Goal: Navigation & Orientation: Find specific page/section

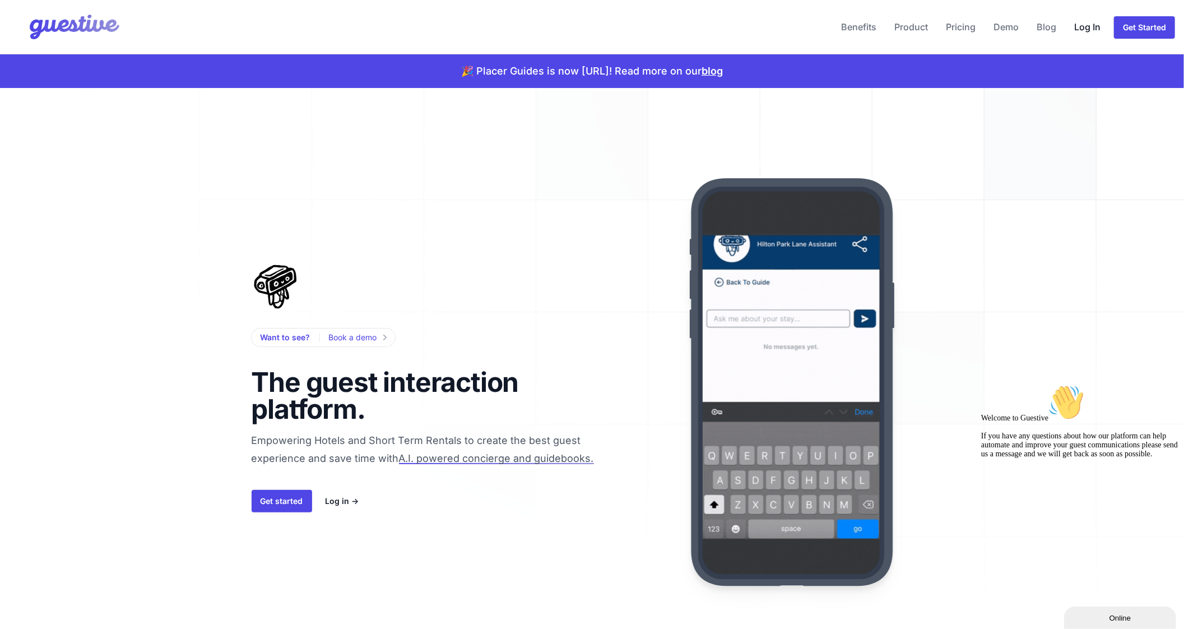
click at [1087, 32] on link "Log In" at bounding box center [1087, 26] width 35 height 27
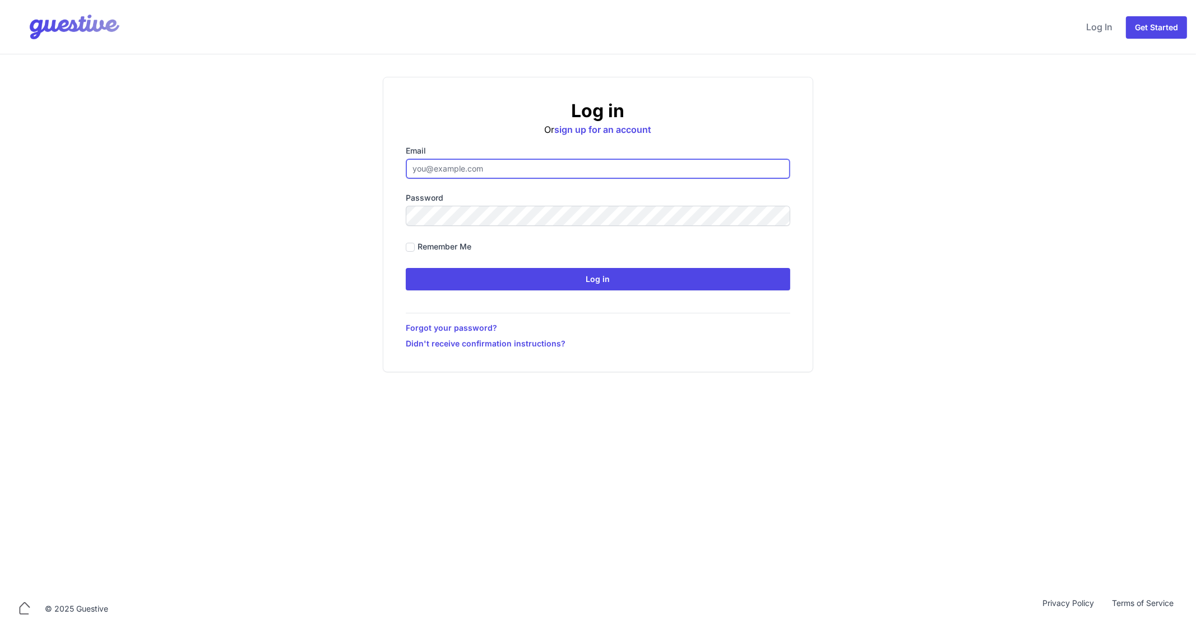
type input "[EMAIL_ADDRESS][DOMAIN_NAME]"
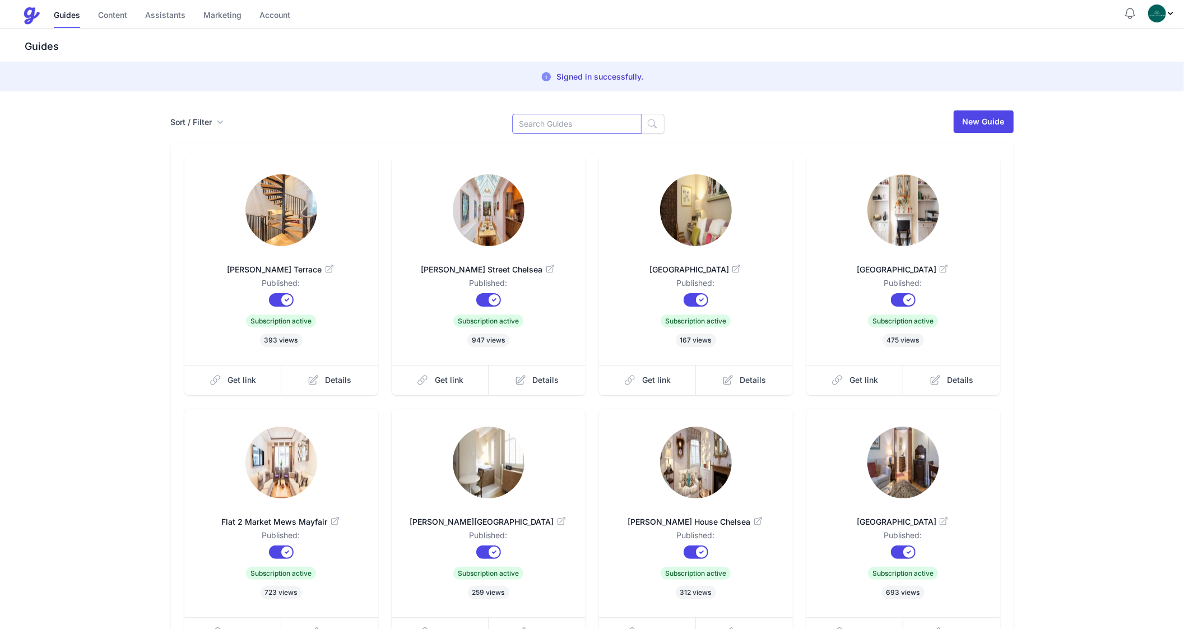
click at [554, 127] on input at bounding box center [576, 124] width 129 height 20
type input "Godf"
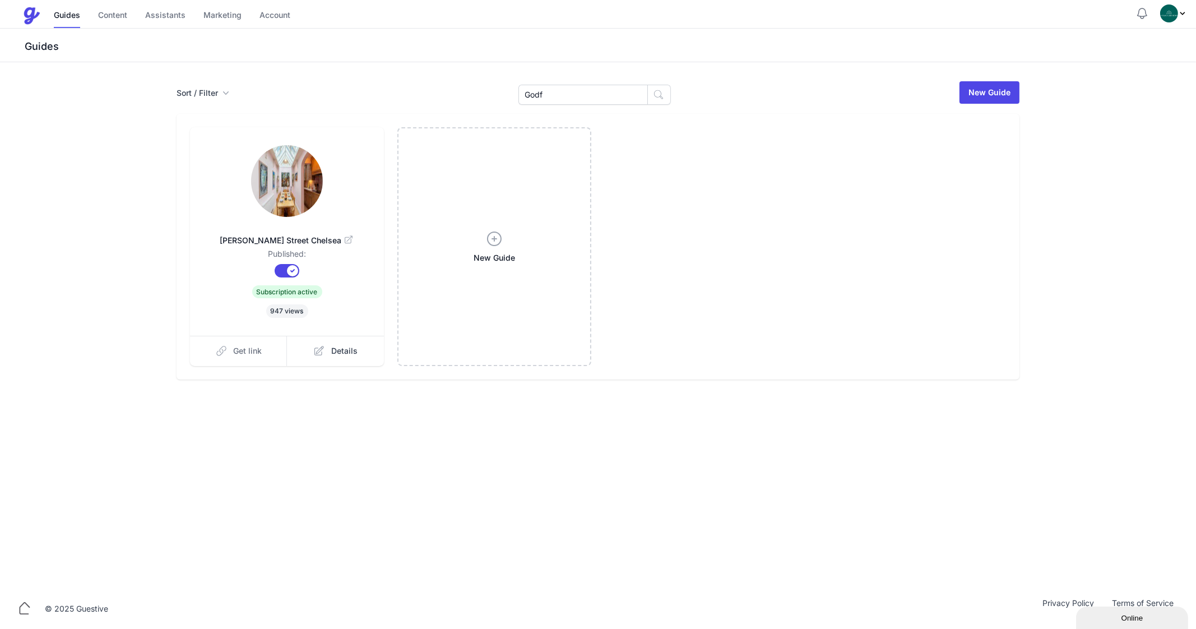
click at [237, 349] on span "Get link" at bounding box center [248, 350] width 29 height 11
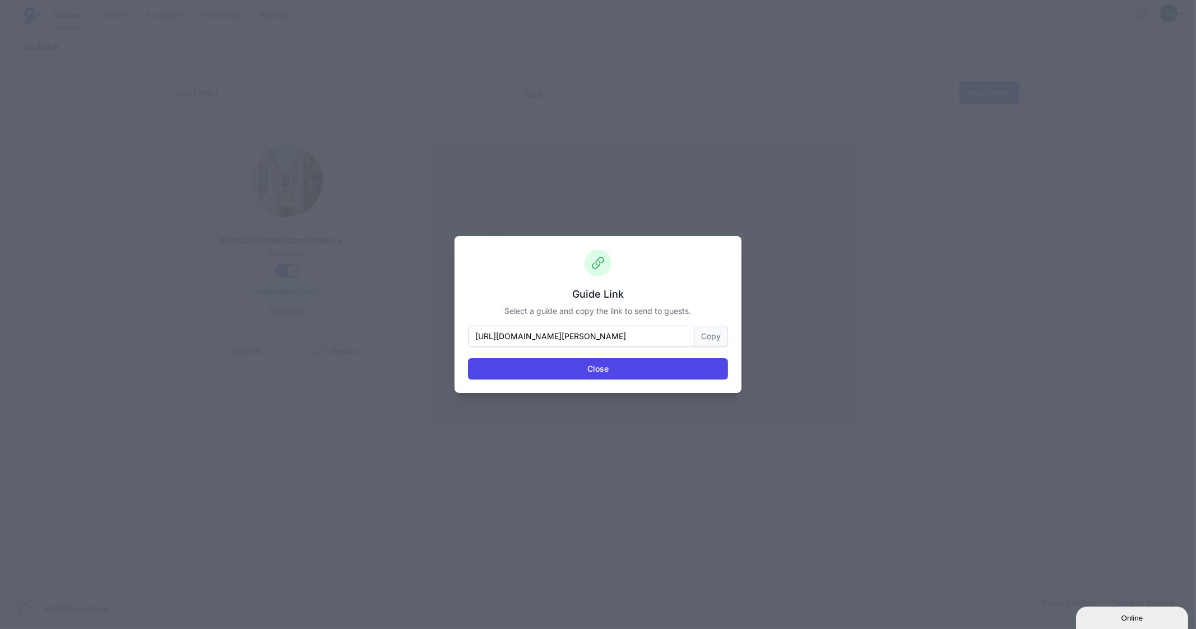
click at [712, 332] on button "Copy" at bounding box center [711, 336] width 34 height 21
